Goal: Obtain resource: Download file/media

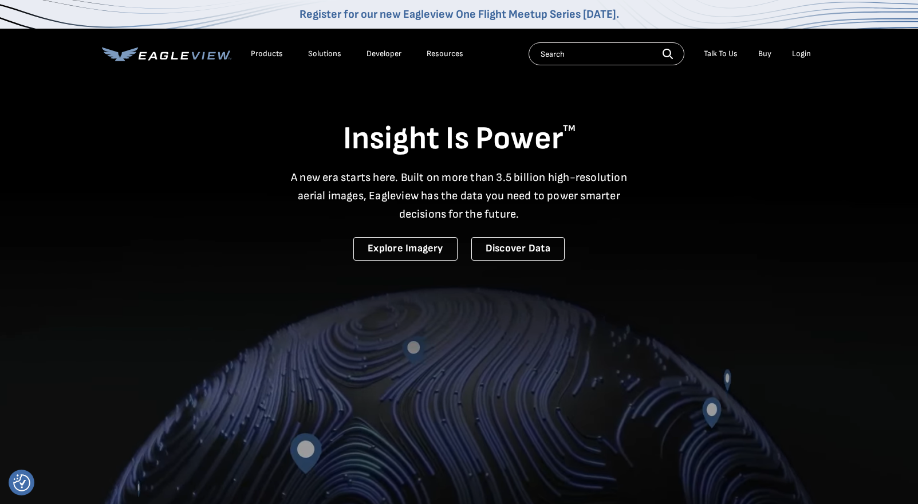
click at [804, 56] on div "Login" at bounding box center [801, 54] width 19 height 10
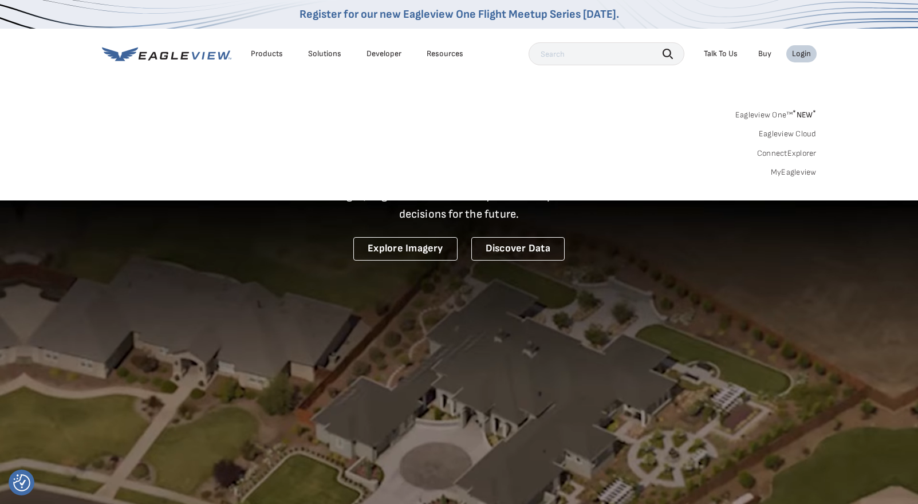
click at [780, 175] on link "MyEagleview" at bounding box center [794, 172] width 46 height 10
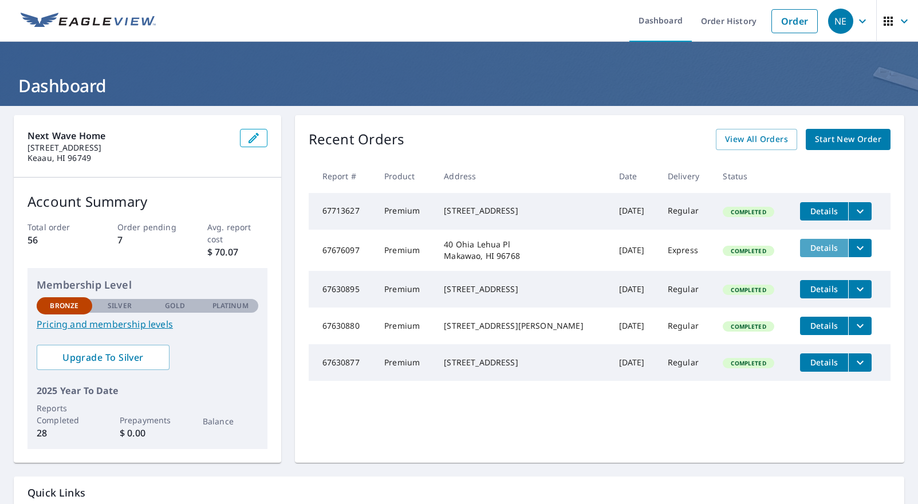
click at [828, 253] on span "Details" at bounding box center [824, 247] width 34 height 11
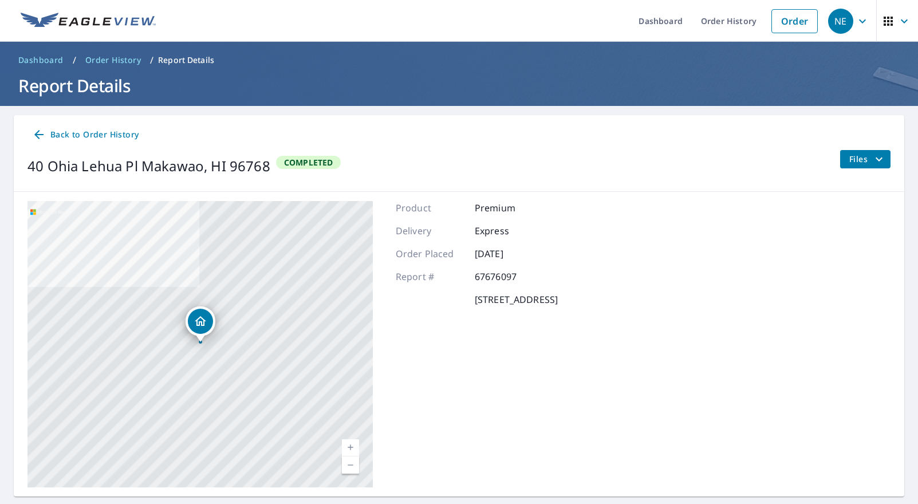
click at [880, 156] on icon "filesDropdownBtn-67676097" at bounding box center [879, 159] width 14 height 14
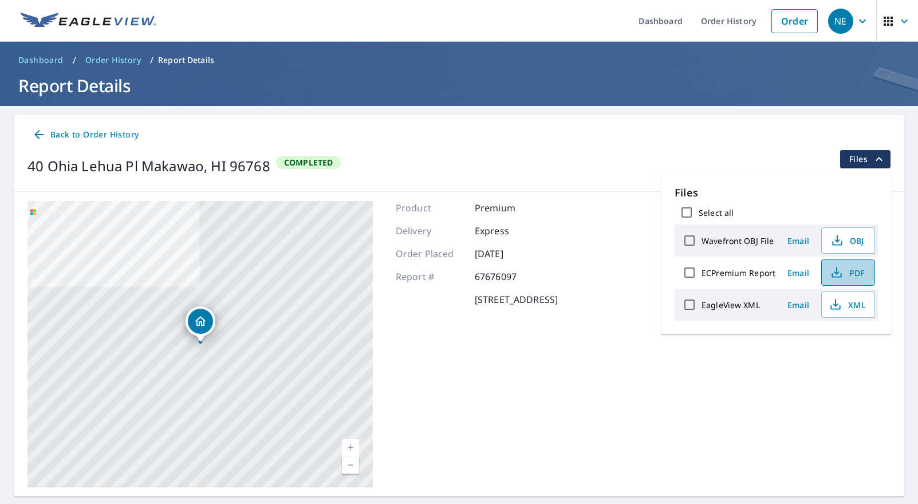
click at [845, 276] on span "PDF" at bounding box center [847, 273] width 37 height 14
